Goal: Transaction & Acquisition: Book appointment/travel/reservation

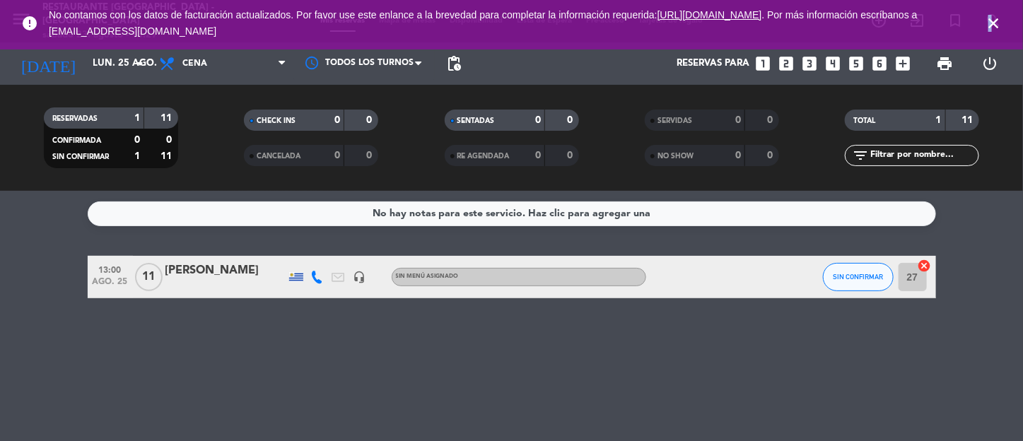
drag, startPoint x: 990, startPoint y: 25, endPoint x: 878, endPoint y: 11, distance: 113.3
click at [989, 25] on icon "close" at bounding box center [993, 23] width 17 height 17
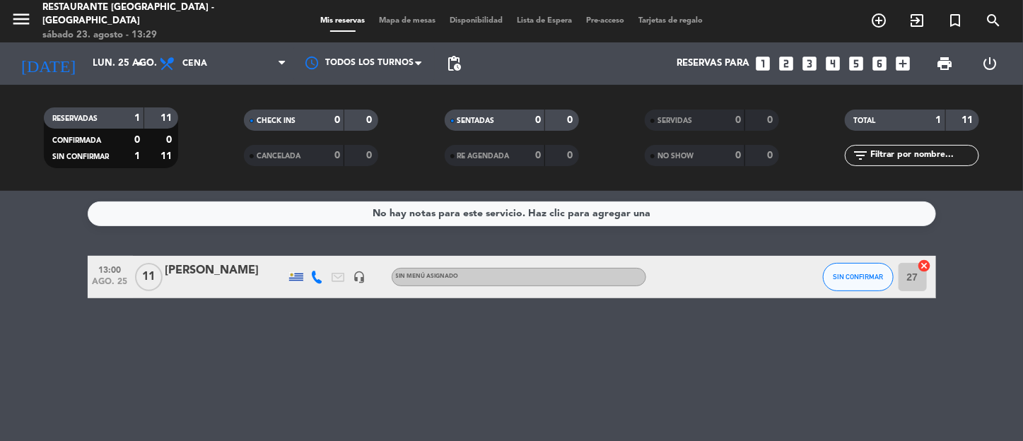
click at [124, 10] on div "Restaurante [GEOGRAPHIC_DATA] - [GEOGRAPHIC_DATA]" at bounding box center [143, 15] width 203 height 28
click at [11, 12] on icon "menu" at bounding box center [21, 18] width 21 height 21
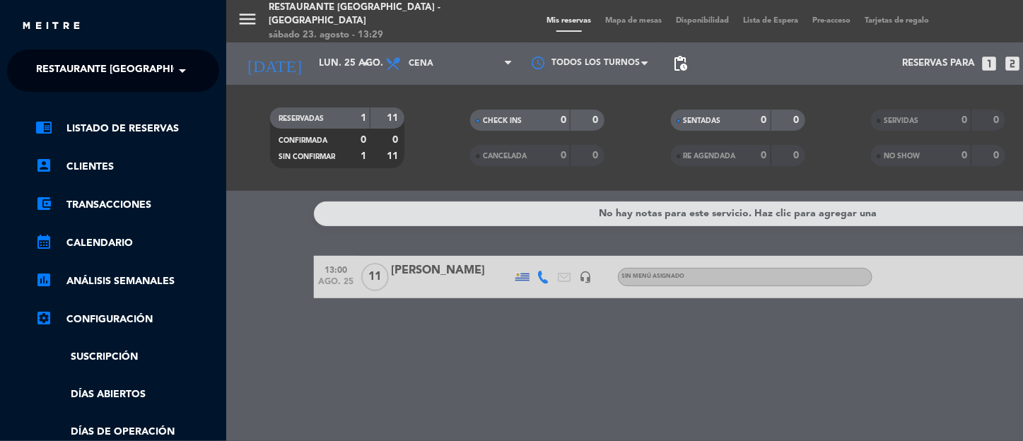
click at [157, 72] on span "Restaurante [GEOGRAPHIC_DATA] - [GEOGRAPHIC_DATA]" at bounding box center [181, 71] width 291 height 30
click at [325, 16] on div "menu Restaurante [GEOGRAPHIC_DATA] - Hotel Fasano sábado 23. agosto - 13:29 Mis…" at bounding box center [737, 220] width 1023 height 441
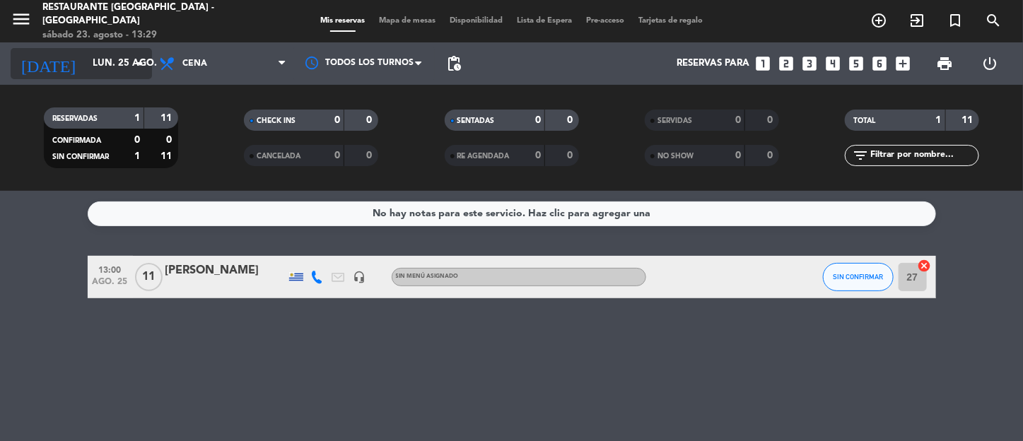
click at [138, 61] on icon "arrow_drop_down" at bounding box center [140, 63] width 17 height 17
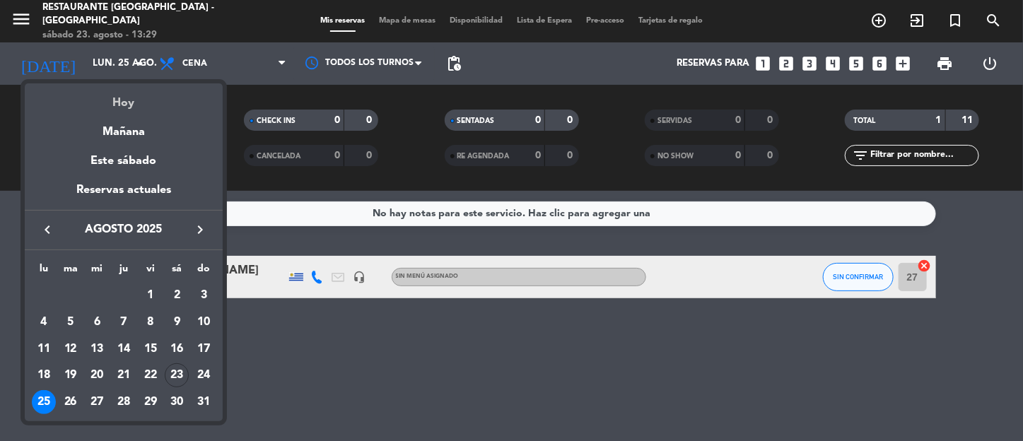
click at [121, 100] on div "Hoy" at bounding box center [124, 97] width 198 height 29
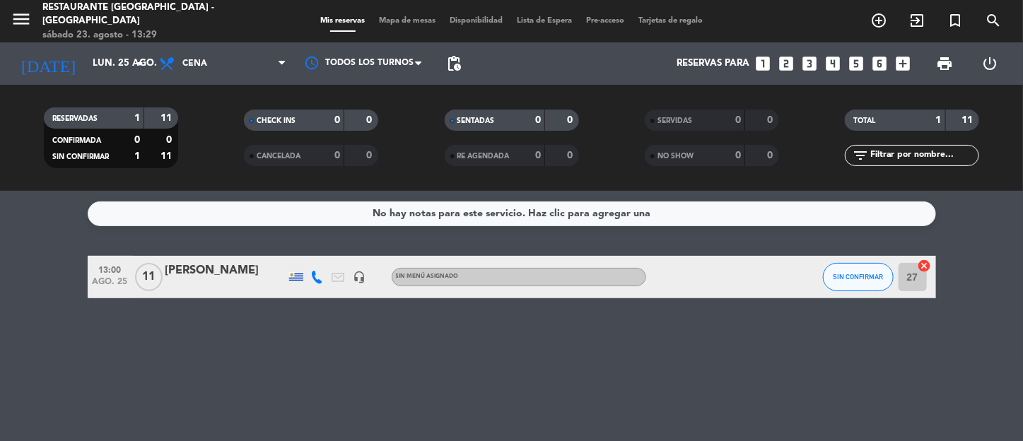
type input "sáb. 23 ago."
click at [829, 62] on icon "looks_4" at bounding box center [834, 63] width 18 height 18
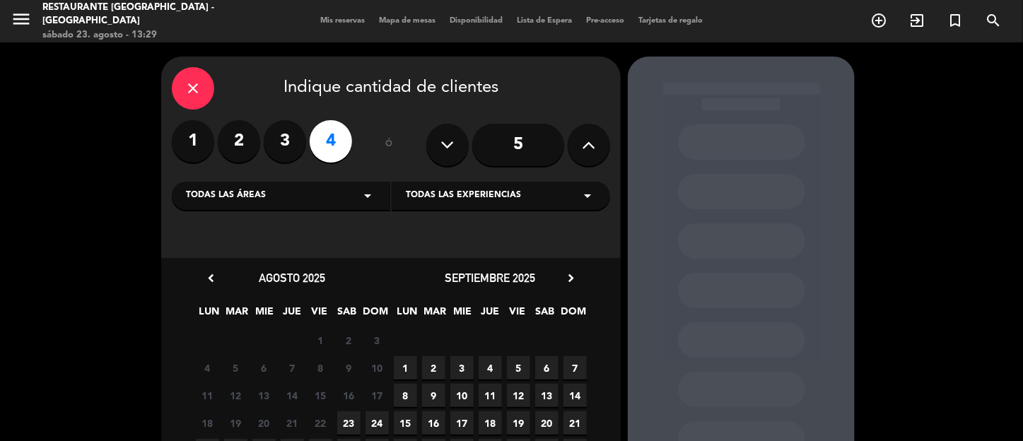
scroll to position [136, 0]
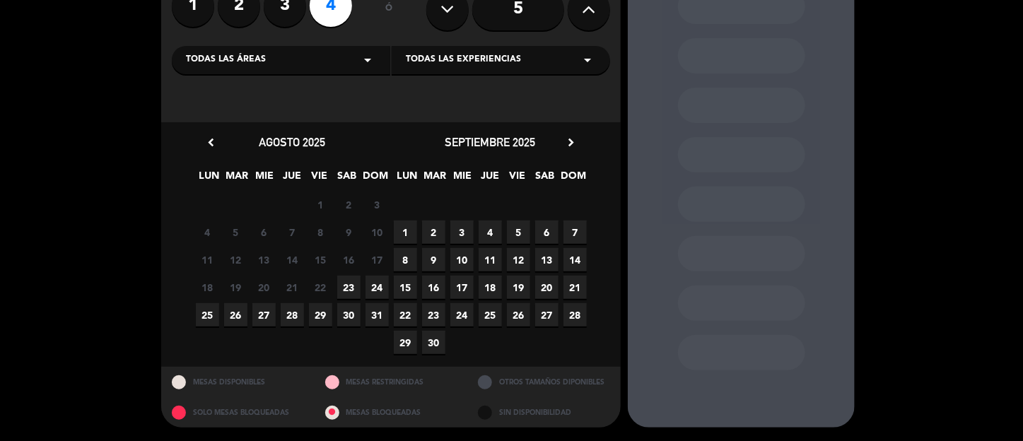
click at [352, 289] on span "23" at bounding box center [348, 287] width 23 height 23
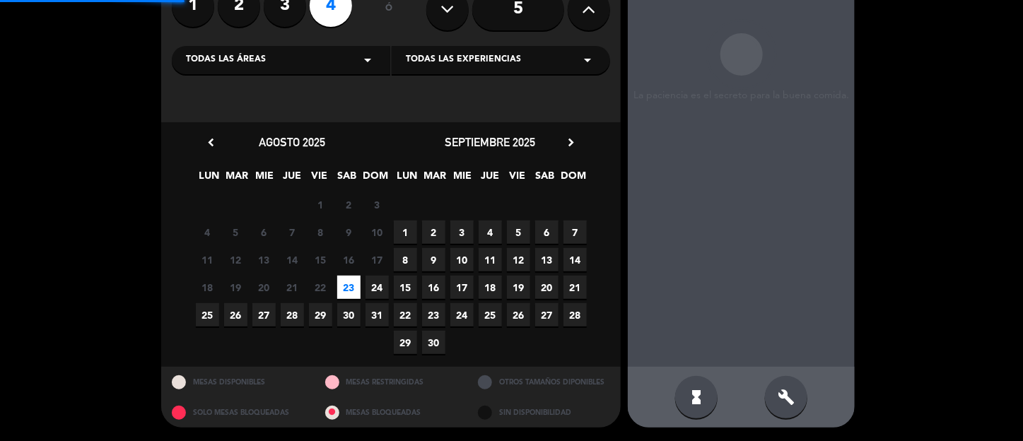
scroll to position [57, 0]
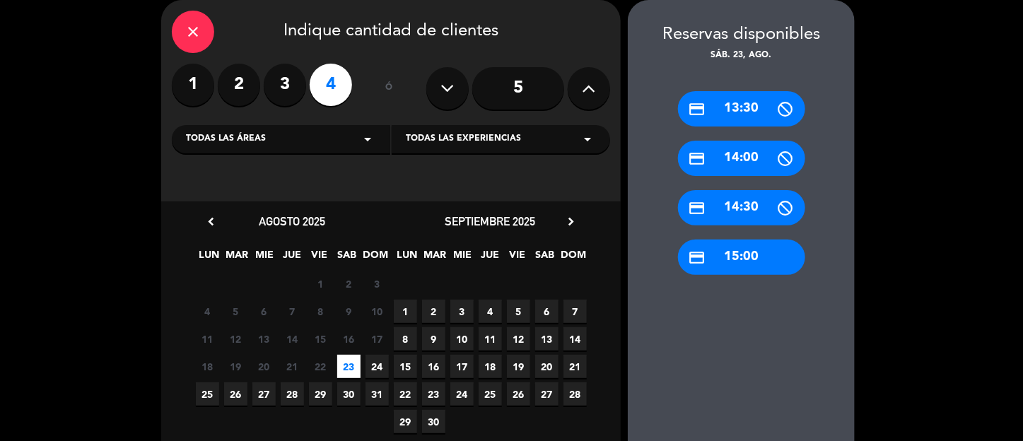
click at [743, 106] on div "credit_card 13:30" at bounding box center [741, 108] width 127 height 35
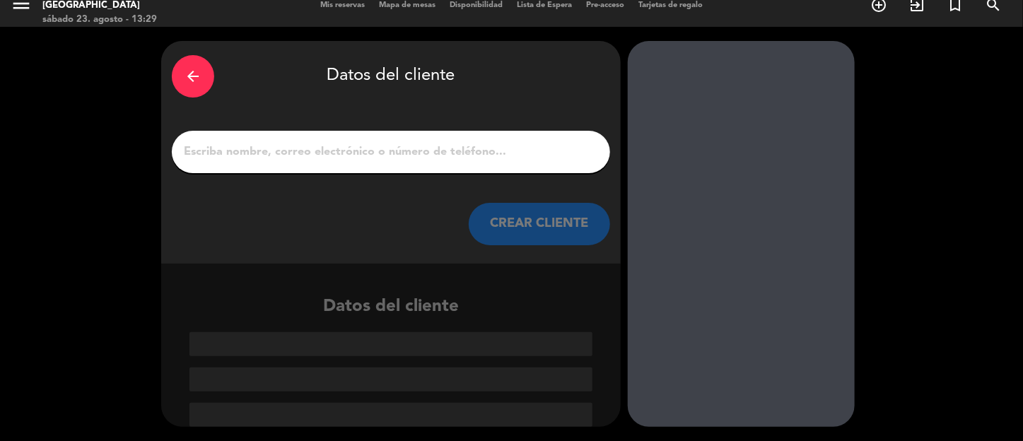
click at [313, 147] on input "1" at bounding box center [390, 152] width 417 height 20
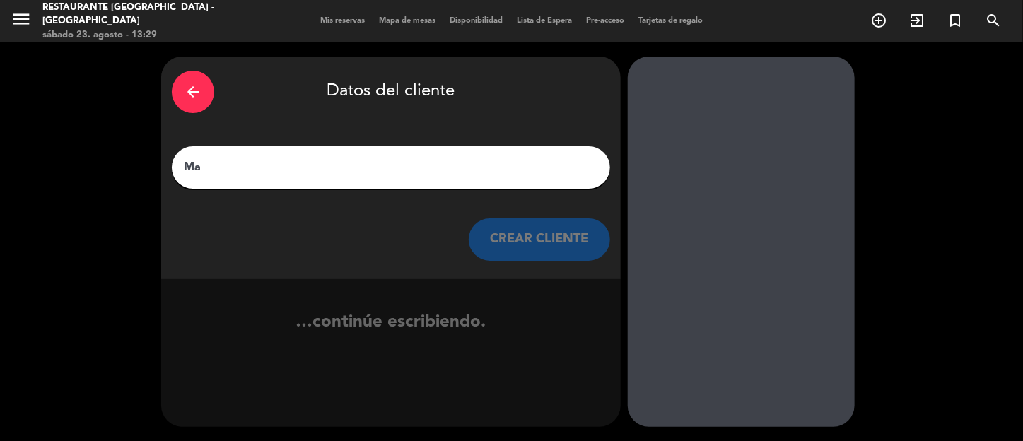
scroll to position [0, 0]
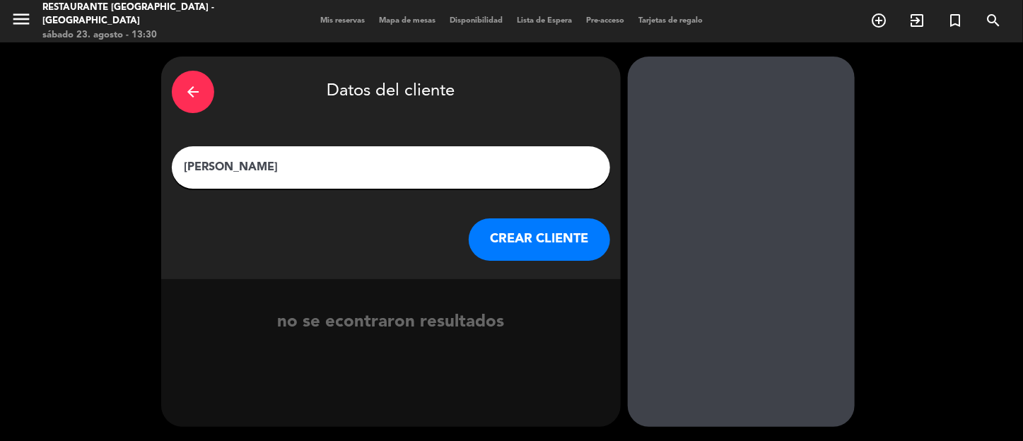
type input "[PERSON_NAME]"
click at [545, 238] on button "CREAR CLIENTE" at bounding box center [539, 240] width 141 height 42
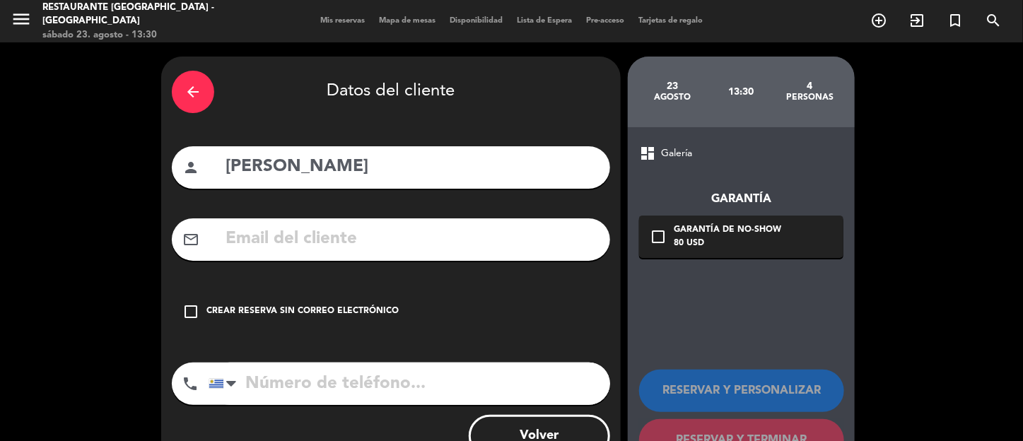
click at [404, 240] on input "text" at bounding box center [412, 239] width 376 height 29
type input "[DOMAIN_NAME][EMAIL_ADDRESS][DOMAIN_NAME]"
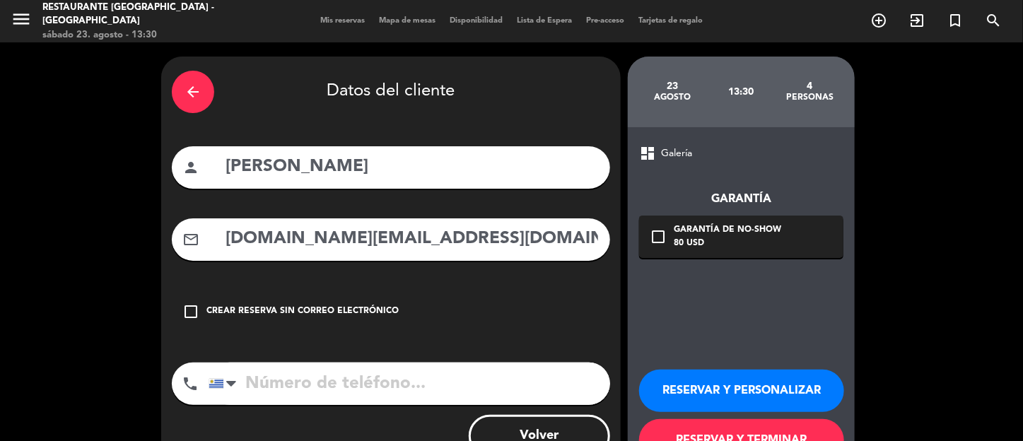
click at [721, 381] on button "RESERVAR Y PERSONALIZAR" at bounding box center [741, 391] width 205 height 42
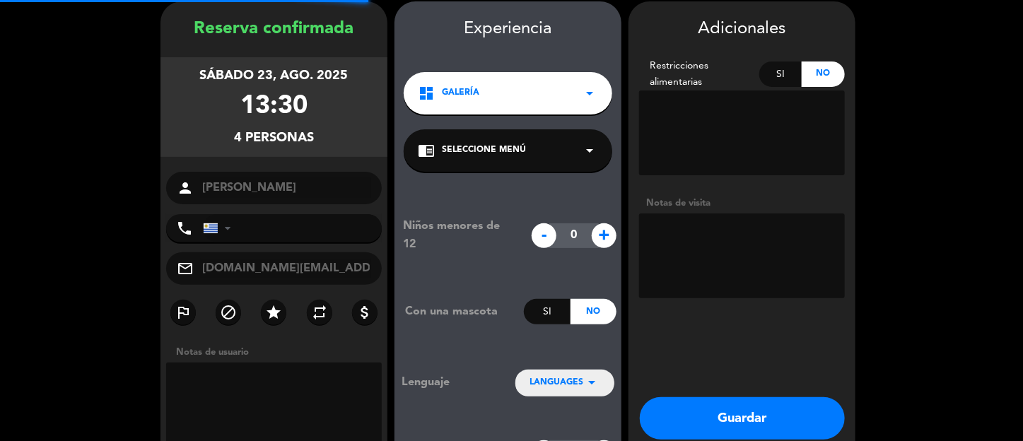
scroll to position [57, 0]
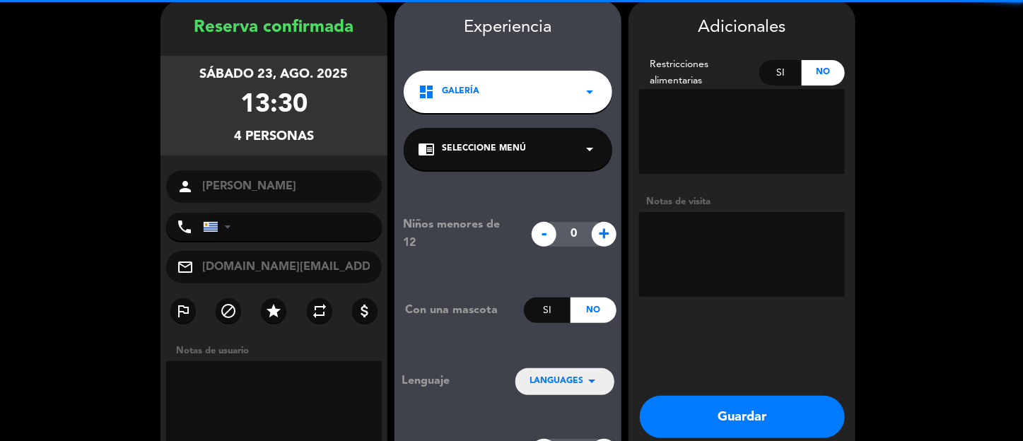
click at [719, 112] on textarea at bounding box center [742, 131] width 206 height 85
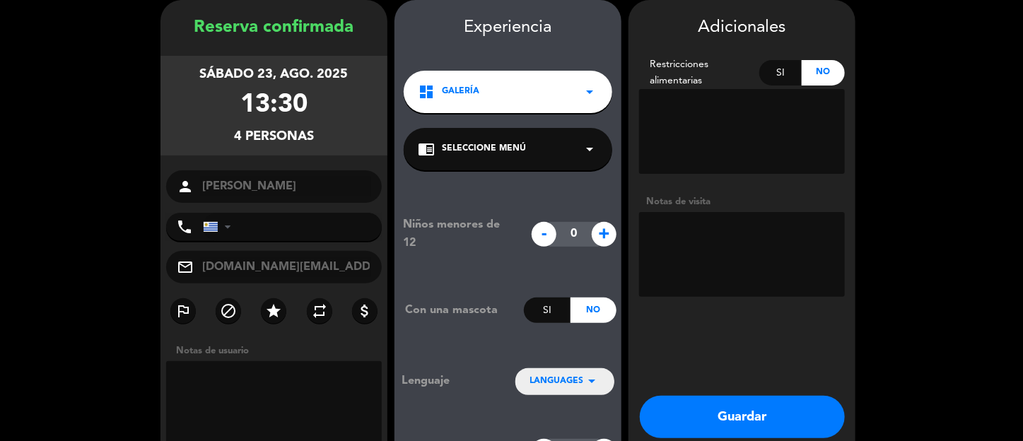
scroll to position [123, 0]
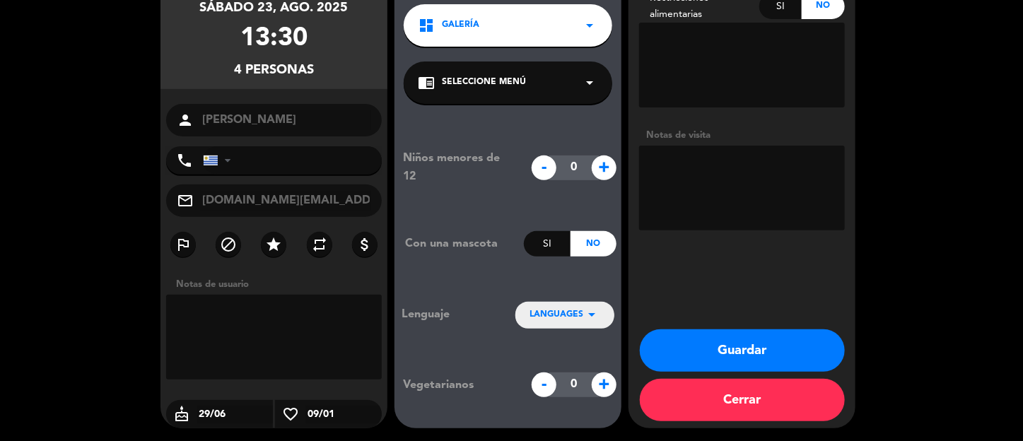
click at [711, 175] on textarea at bounding box center [742, 188] width 206 height 85
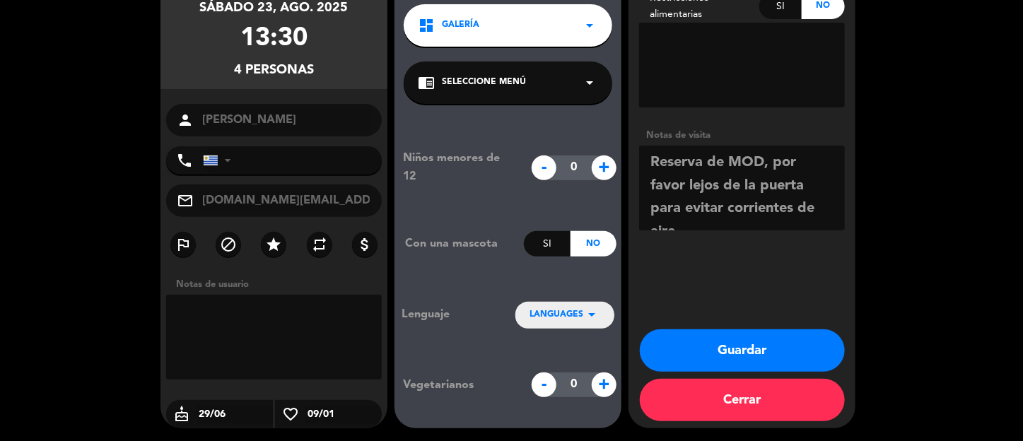
scroll to position [9, 0]
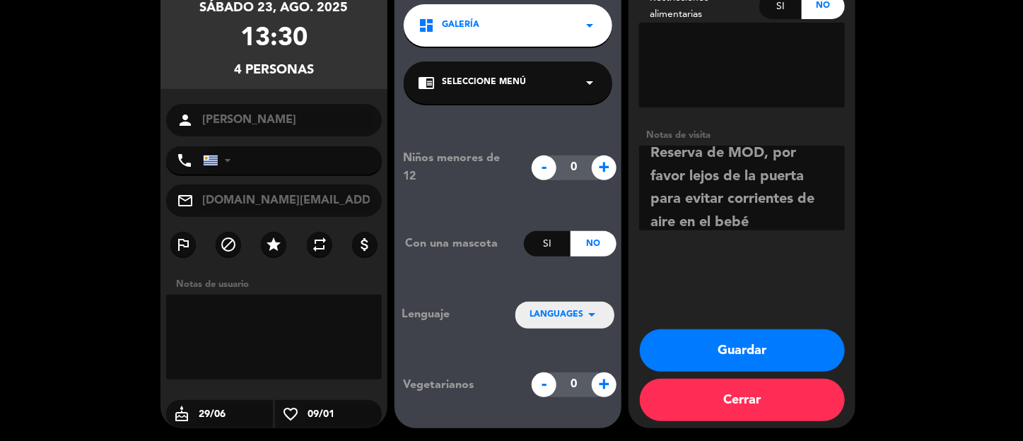
type textarea "Reserva de MOD, por favor lejos de la puerta para evitar corrientes de aire en …"
click at [724, 337] on button "Guardar" at bounding box center [742, 351] width 205 height 42
